Goal: Task Accomplishment & Management: Complete application form

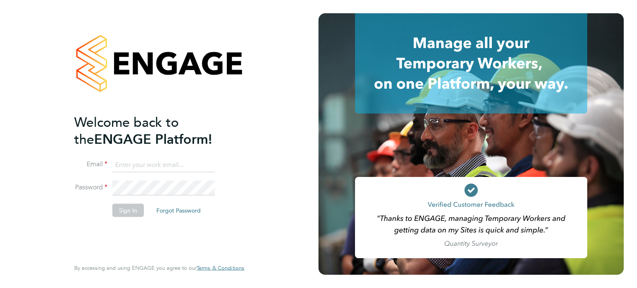
type input "chester.j.r.havard@gmail.com"
click at [128, 211] on button "Sign In" at bounding box center [128, 210] width 32 height 13
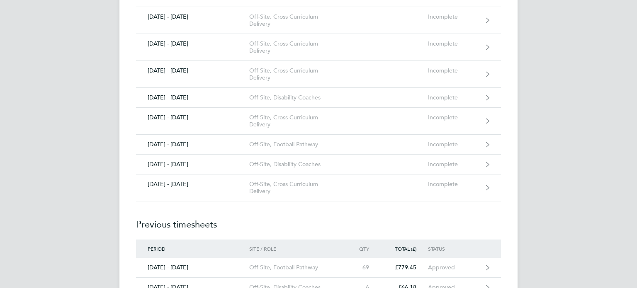
scroll to position [647, 0]
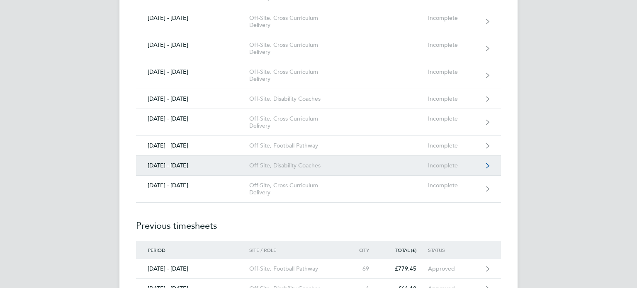
click at [344, 163] on link "[DATE] - [DATE] Off-Site, Disability Coaches Incomplete" at bounding box center [318, 166] width 365 height 20
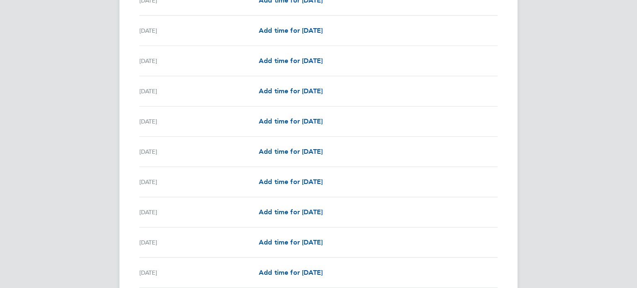
scroll to position [673, 0]
click at [315, 59] on span "Add time for [DATE]" at bounding box center [291, 62] width 64 height 8
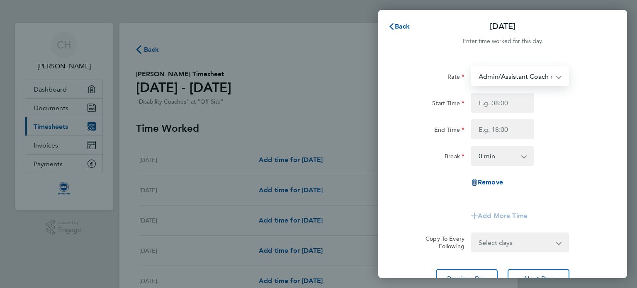
click at [522, 73] on select "Admin/Assistant Coach rate - 12.98 Lead Coach Rate - 16.28" at bounding box center [515, 76] width 86 height 18
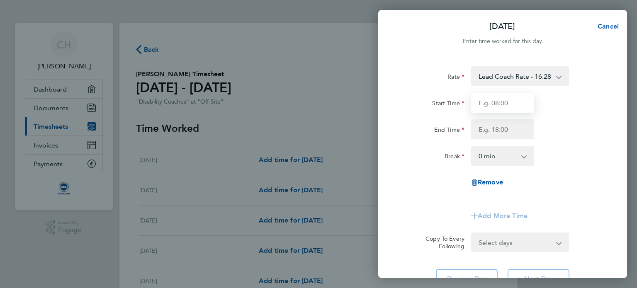
click at [494, 102] on input "Start Time" at bounding box center [502, 103] width 63 height 20
click at [605, 27] on span "Cancel" at bounding box center [607, 26] width 24 height 8
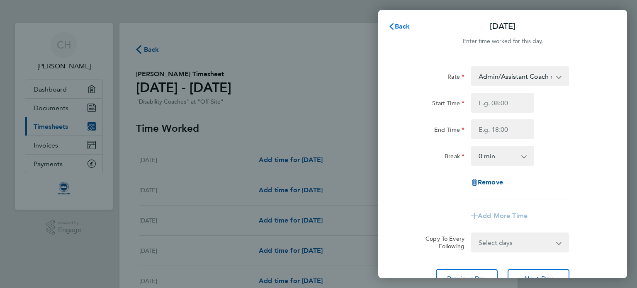
click at [395, 28] on span "Back" at bounding box center [402, 26] width 15 height 8
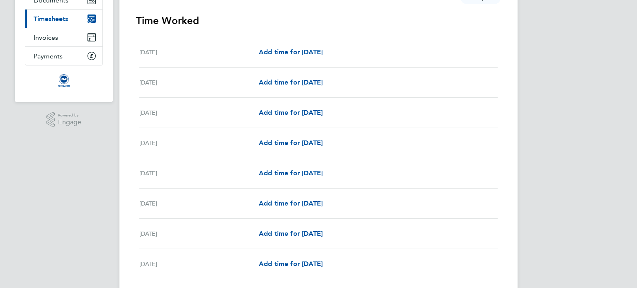
scroll to position [110, 0]
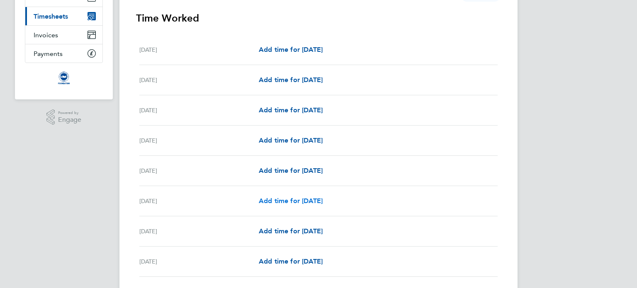
click at [299, 199] on span "Add time for [DATE]" at bounding box center [291, 201] width 64 height 8
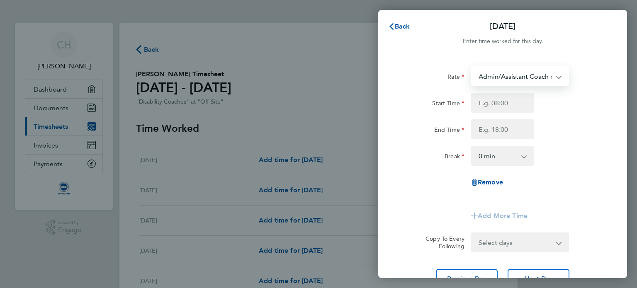
click at [517, 75] on select "Admin/Assistant Coach rate - 12.98 Lead Coach Rate - 16.28" at bounding box center [515, 76] width 86 height 18
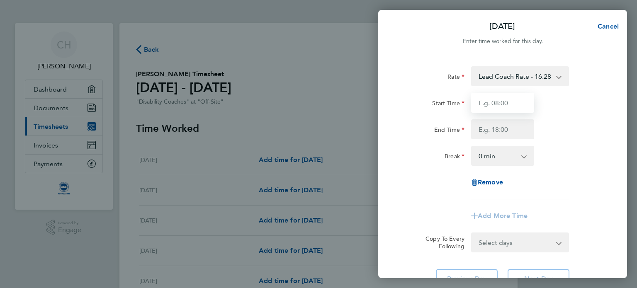
click at [504, 106] on input "Start Time" at bounding box center [502, 103] width 63 height 20
type input "08:45"
click at [491, 127] on input "End Time" at bounding box center [502, 129] width 63 height 20
type input "10:45"
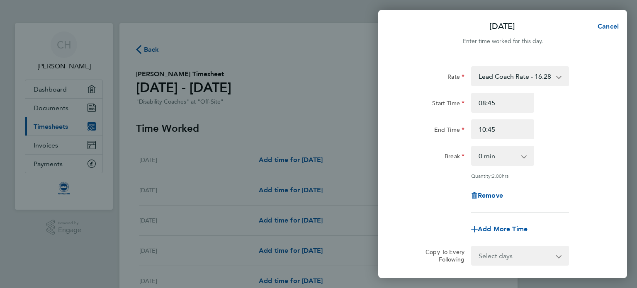
click at [584, 198] on div "Rate Lead Coach Rate - 16.28 Admin/Assistant Coach rate - 12.98 Start Time 08:4…" at bounding box center [502, 139] width 202 height 146
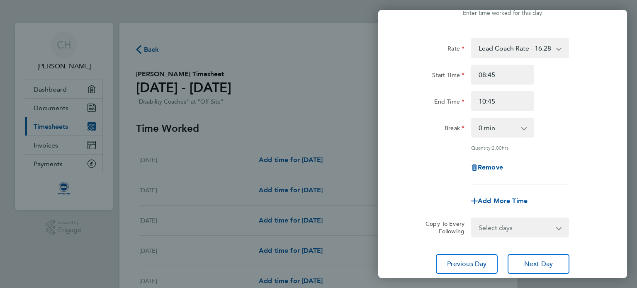
scroll to position [33, 0]
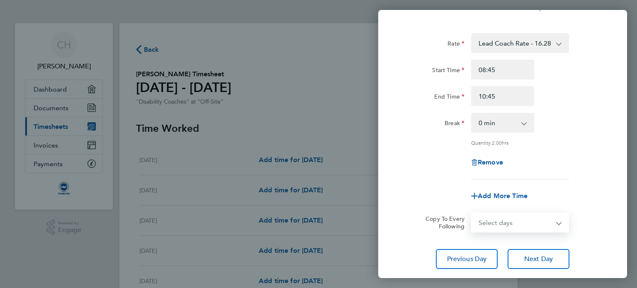
click at [526, 223] on select "Select days Day Weekday (Mon-Fri) Weekend (Sat-Sun) [DATE] [DATE] [DATE] [DATE]…" at bounding box center [515, 222] width 87 height 18
select select "SAT"
click at [472, 213] on select "Select days Day Weekday (Mon-Fri) Weekend (Sat-Sun) [DATE] [DATE] [DATE] [DATE]…" at bounding box center [515, 222] width 87 height 18
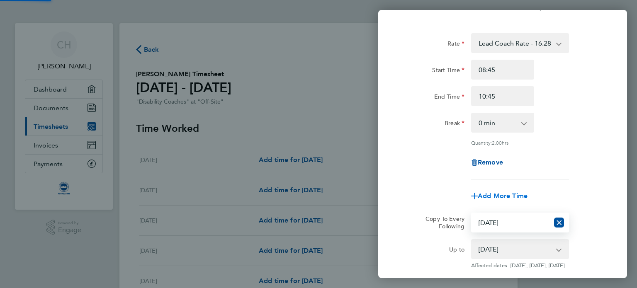
scroll to position [88, 0]
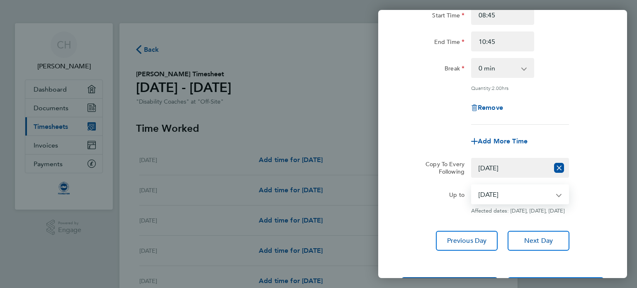
click at [526, 196] on select "[DATE] [DATE] [DATE] [DATE] [DATE] [DATE] [DATE] [DATE] [DATE] [DATE] [DATE] [D…" at bounding box center [515, 194] width 86 height 18
select select "[DATE]"
click at [472, 185] on select "[DATE] [DATE] [DATE] [DATE] [DATE] [DATE] [DATE] [DATE] [DATE] [DATE] [DATE] [D…" at bounding box center [515, 194] width 86 height 18
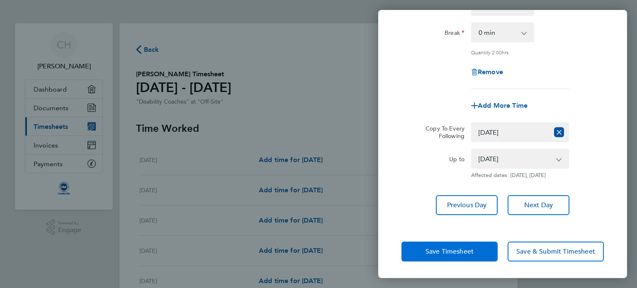
click at [463, 249] on span "Save Timesheet" at bounding box center [449, 251] width 48 height 8
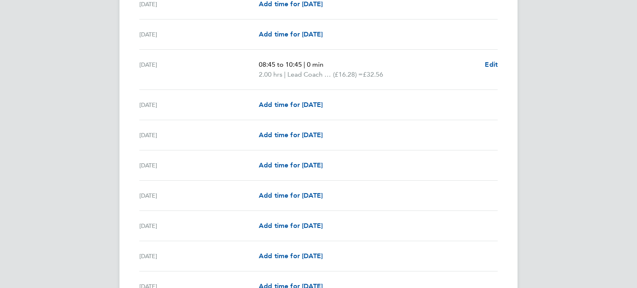
scroll to position [957, 0]
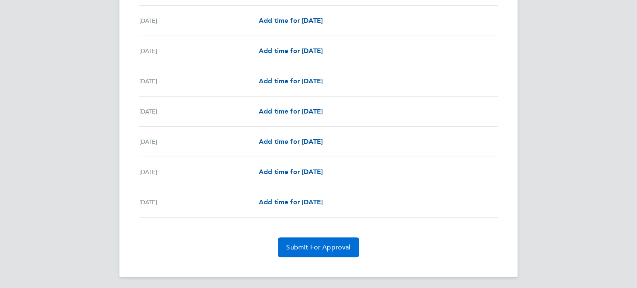
click at [330, 243] on span "Submit For Approval" at bounding box center [318, 247] width 64 height 8
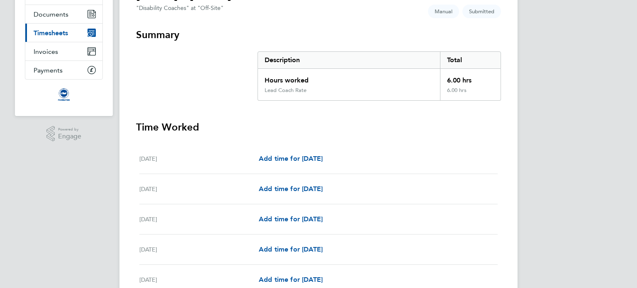
scroll to position [0, 0]
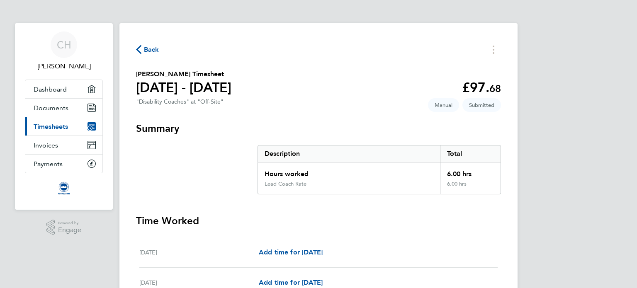
click at [145, 51] on span "Back" at bounding box center [151, 50] width 15 height 10
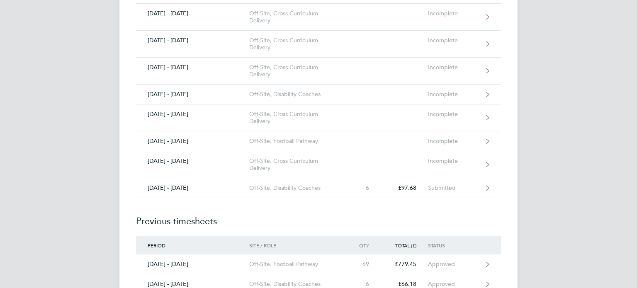
scroll to position [650, 0]
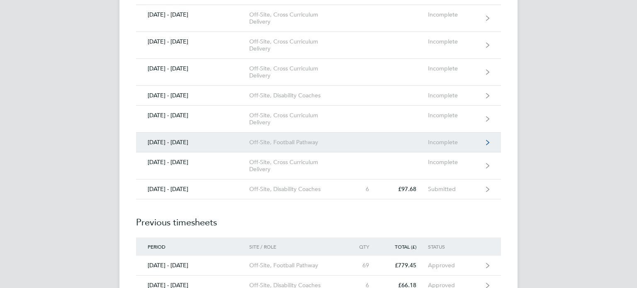
click at [412, 141] on link "[DATE] - [DATE] Off-Site, Football Pathway Incomplete" at bounding box center [318, 143] width 365 height 20
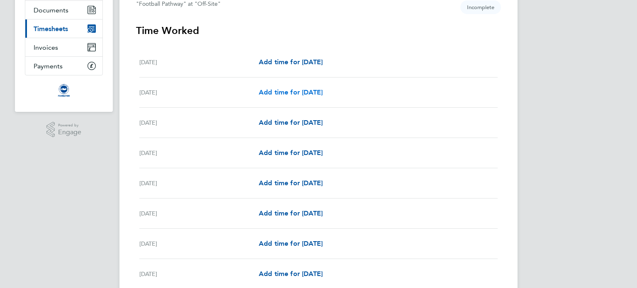
scroll to position [99, 0]
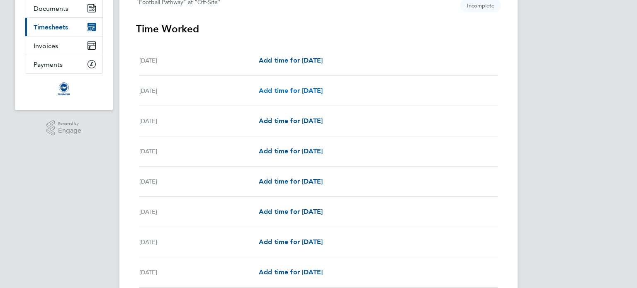
click at [306, 192] on div "[DATE] Add time for [DATE] Add time for [DATE]" at bounding box center [318, 182] width 358 height 30
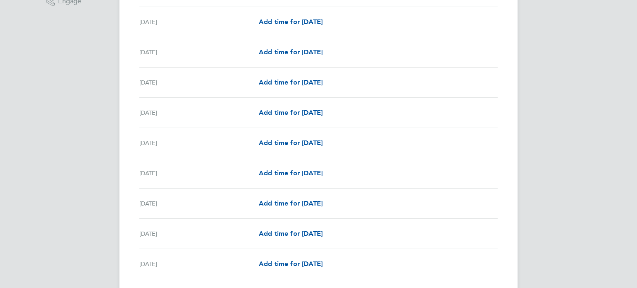
scroll to position [240, 0]
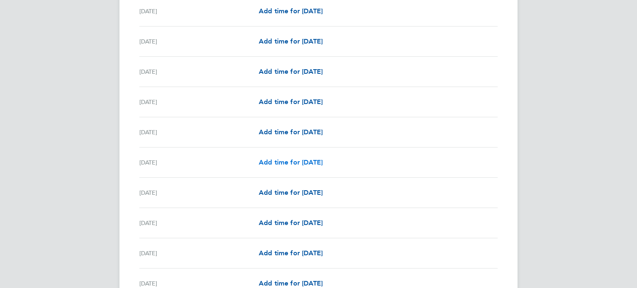
click at [309, 160] on span "Add time for [DATE]" at bounding box center [291, 162] width 64 height 8
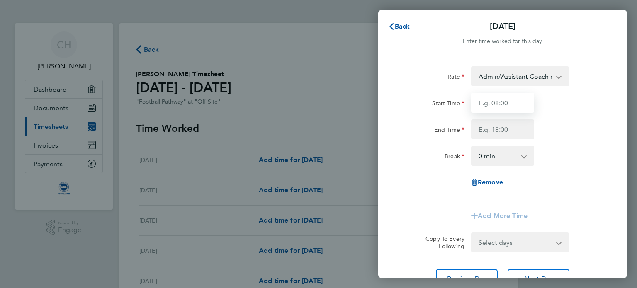
click at [498, 106] on input "Start Time" at bounding box center [502, 103] width 63 height 20
type input "15:00"
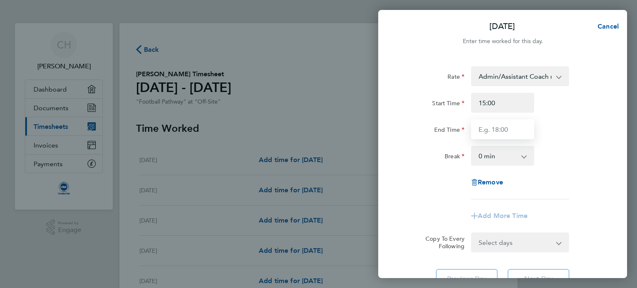
click at [495, 132] on input "End Time" at bounding box center [502, 129] width 63 height 20
type input "16:30"
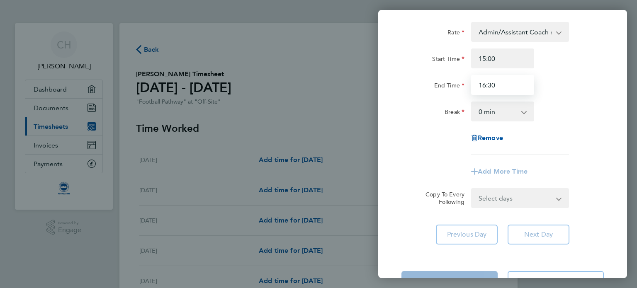
scroll to position [45, 0]
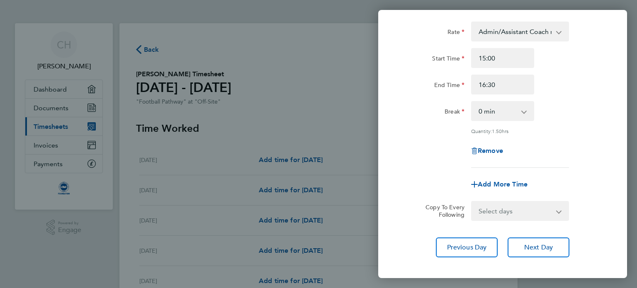
click at [503, 167] on app-timesheet-line-form-group "Rate Admin/Assistant Coach rate - 12.98 Lead Coach Rate - 16.28 Start Time 15:0…" at bounding box center [502, 108] width 202 height 173
click at [495, 180] on span "Add More Time" at bounding box center [502, 184] width 50 height 8
select select "null"
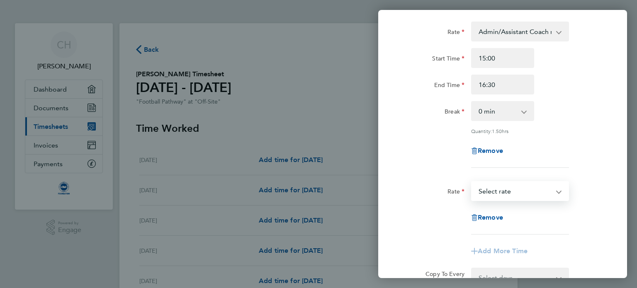
click at [494, 196] on select "Admin/Assistant Coach rate - 12.98 Lead Coach Rate - 16.28 Select rate" at bounding box center [515, 191] width 86 height 18
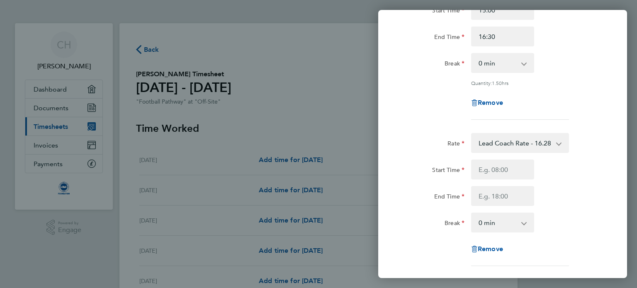
scroll to position [94, 0]
click at [497, 167] on input "Start Time" at bounding box center [502, 168] width 63 height 20
type input "17:00"
click at [500, 195] on input "End Time" at bounding box center [502, 195] width 63 height 20
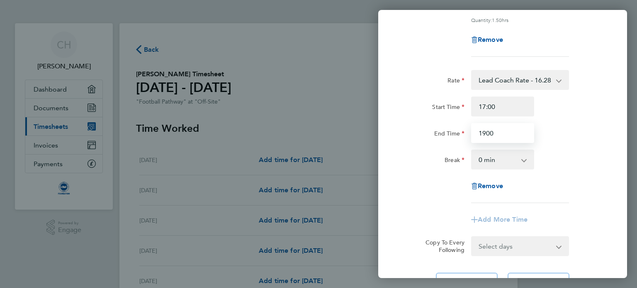
scroll to position [191, 0]
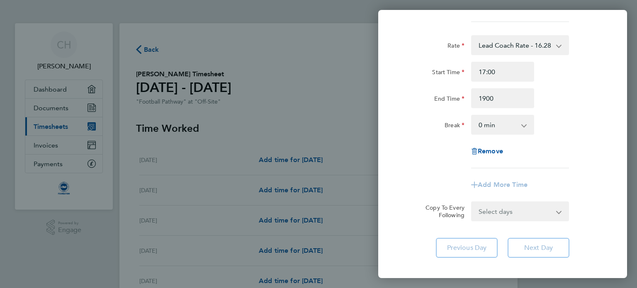
type input "19:00"
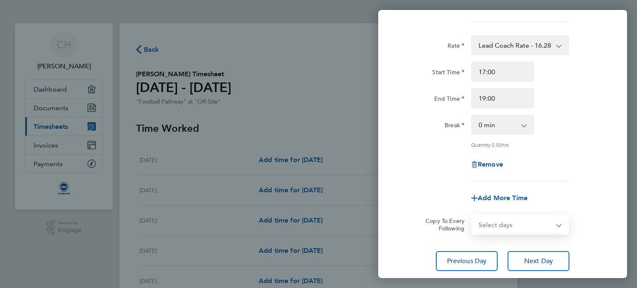
click at [548, 209] on form "Rate Admin/Assistant Coach rate - 12.98 Lead Coach Rate - 16.28 Start Time 15:0…" at bounding box center [502, 55] width 202 height 359
select select "TUE"
click at [472, 216] on select "Select days Day Weekday (Mon-Fri) Weekend (Sat-Sun) [DATE] [DATE] [DATE] [DATE]…" at bounding box center [515, 225] width 87 height 18
select select "[DATE]"
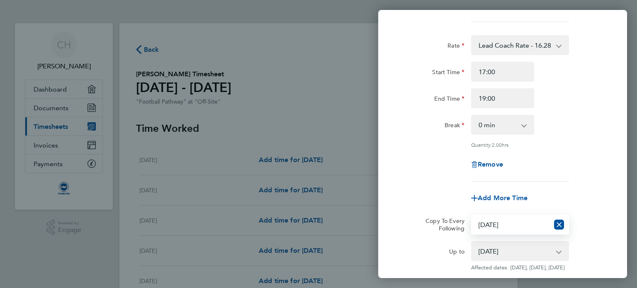
scroll to position [288, 0]
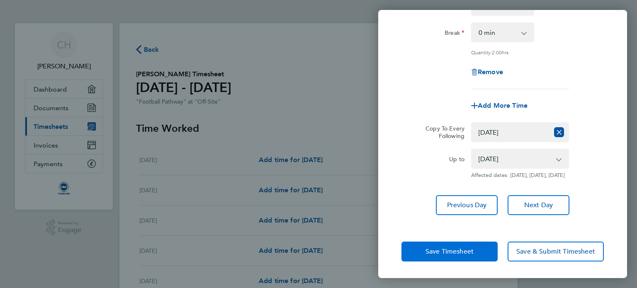
click at [465, 254] on span "Save Timesheet" at bounding box center [449, 251] width 48 height 8
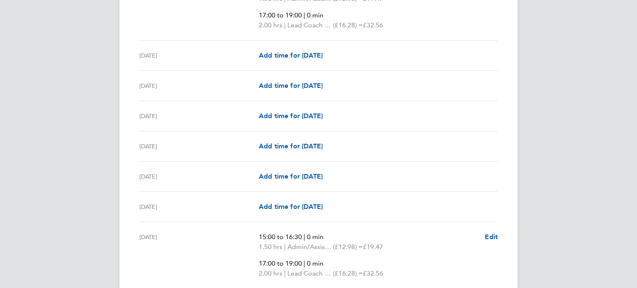
scroll to position [808, 0]
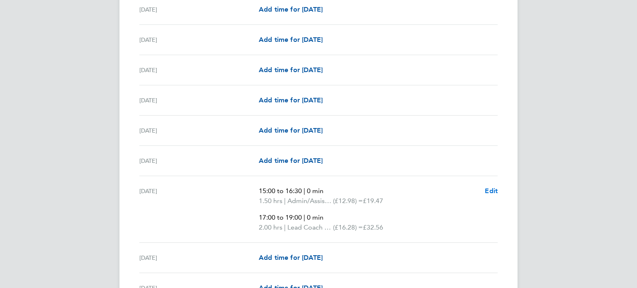
click at [492, 190] on span "Edit" at bounding box center [491, 191] width 13 height 8
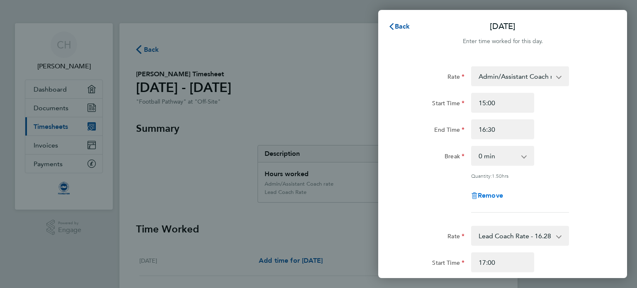
click at [481, 196] on span "Remove" at bounding box center [489, 195] width 25 height 8
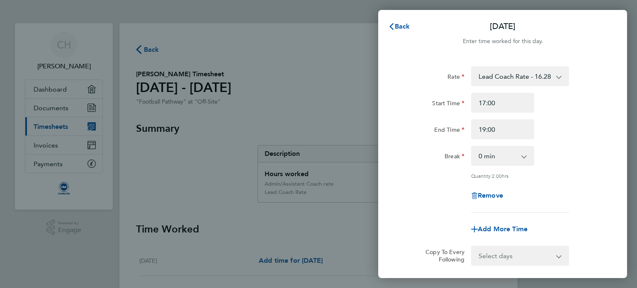
scroll to position [86, 0]
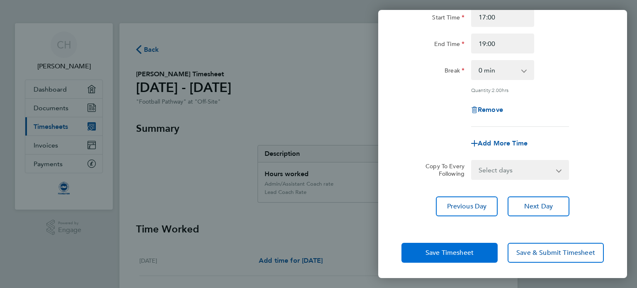
click at [454, 253] on span "Save Timesheet" at bounding box center [449, 253] width 48 height 8
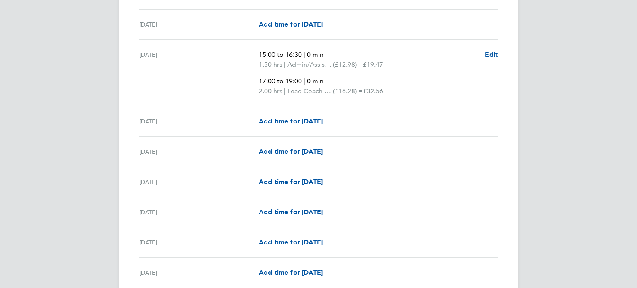
scroll to position [693, 0]
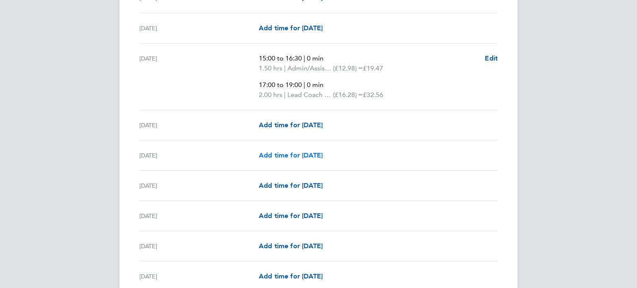
click at [313, 156] on span "Add time for [DATE]" at bounding box center [291, 155] width 64 height 8
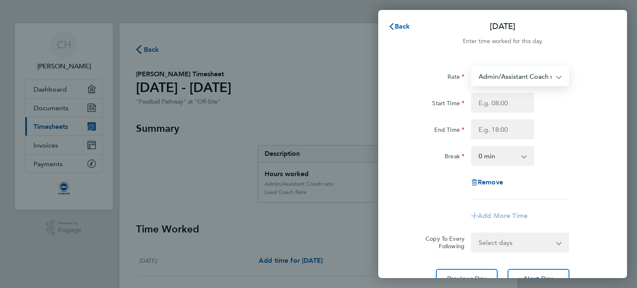
click at [519, 78] on select "Admin/Assistant Coach rate - 12.98 Lead Coach Rate - 16.28" at bounding box center [515, 76] width 86 height 18
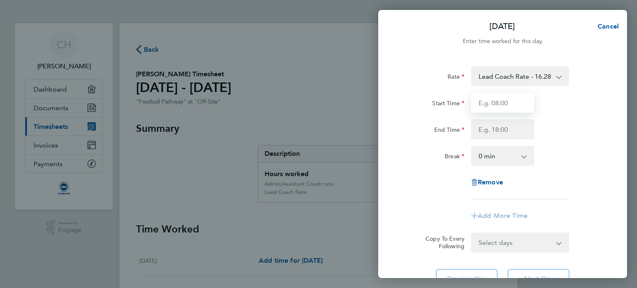
click at [506, 107] on input "Start Time" at bounding box center [502, 103] width 63 height 20
type input "17:00"
click at [494, 125] on input "End Time" at bounding box center [502, 129] width 63 height 20
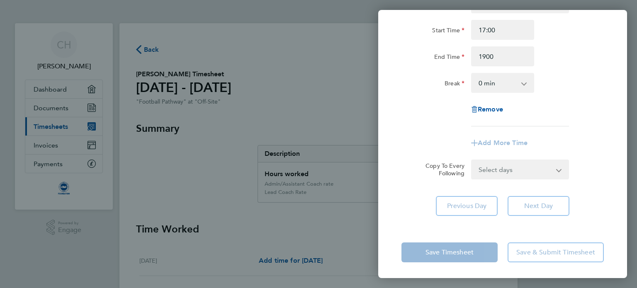
type input "19:00"
click at [426, 126] on app-timesheet-line-form-group "Rate Lead Coach Rate - 16.28 Admin/Assistant Coach rate - 12.98 Start Time 17:0…" at bounding box center [502, 73] width 202 height 160
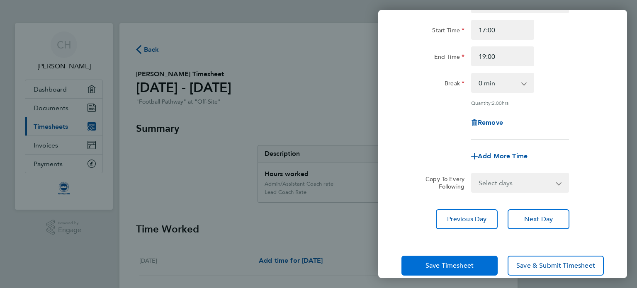
click at [445, 268] on span "Save Timesheet" at bounding box center [449, 266] width 48 height 8
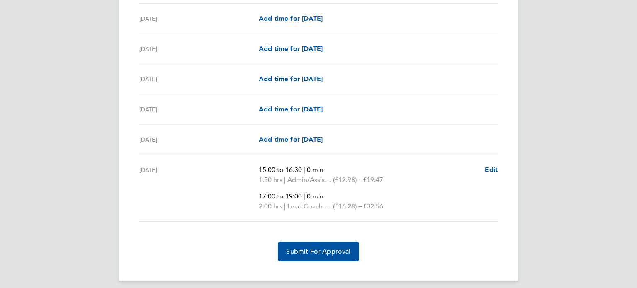
scroll to position [1065, 0]
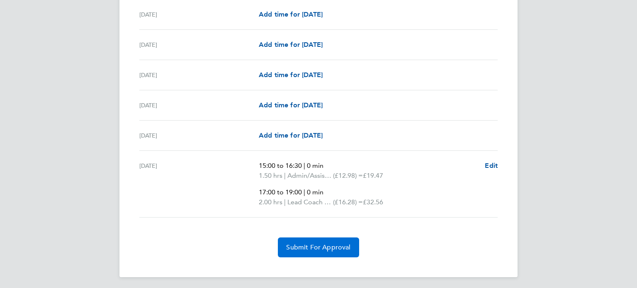
click at [313, 244] on span "Submit For Approval" at bounding box center [318, 247] width 64 height 8
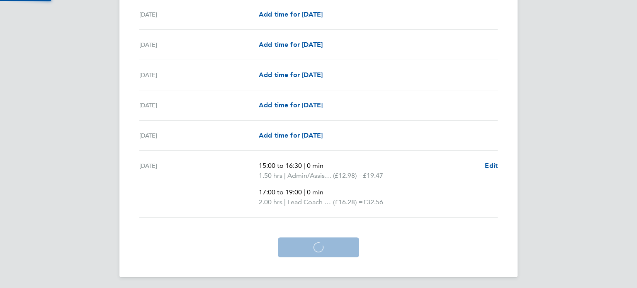
scroll to position [1025, 0]
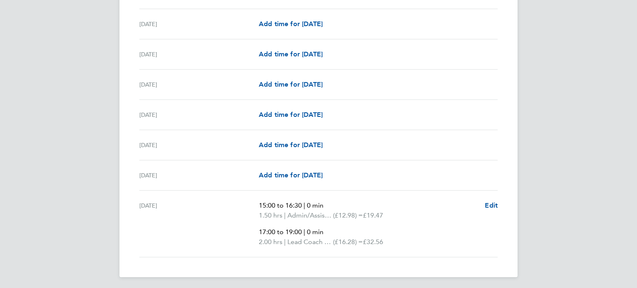
click at [313, 244] on span "Lead Coach Rate" at bounding box center [310, 242] width 46 height 10
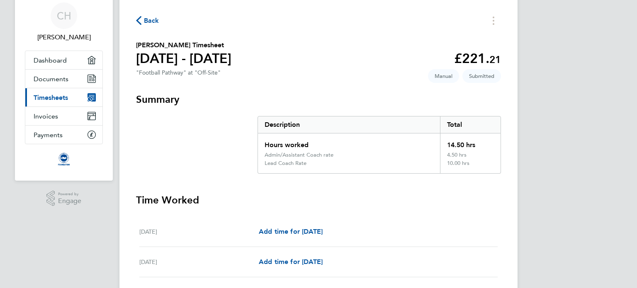
scroll to position [0, 0]
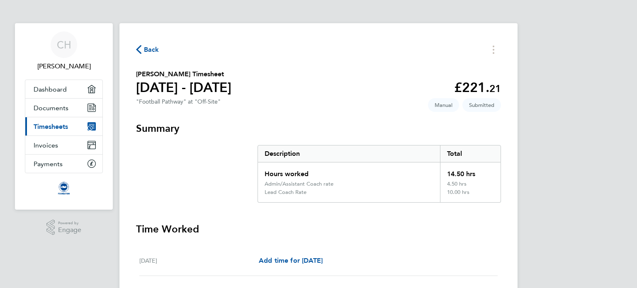
click at [142, 53] on button "Back" at bounding box center [147, 49] width 23 height 10
